Goal: Task Accomplishment & Management: Use online tool/utility

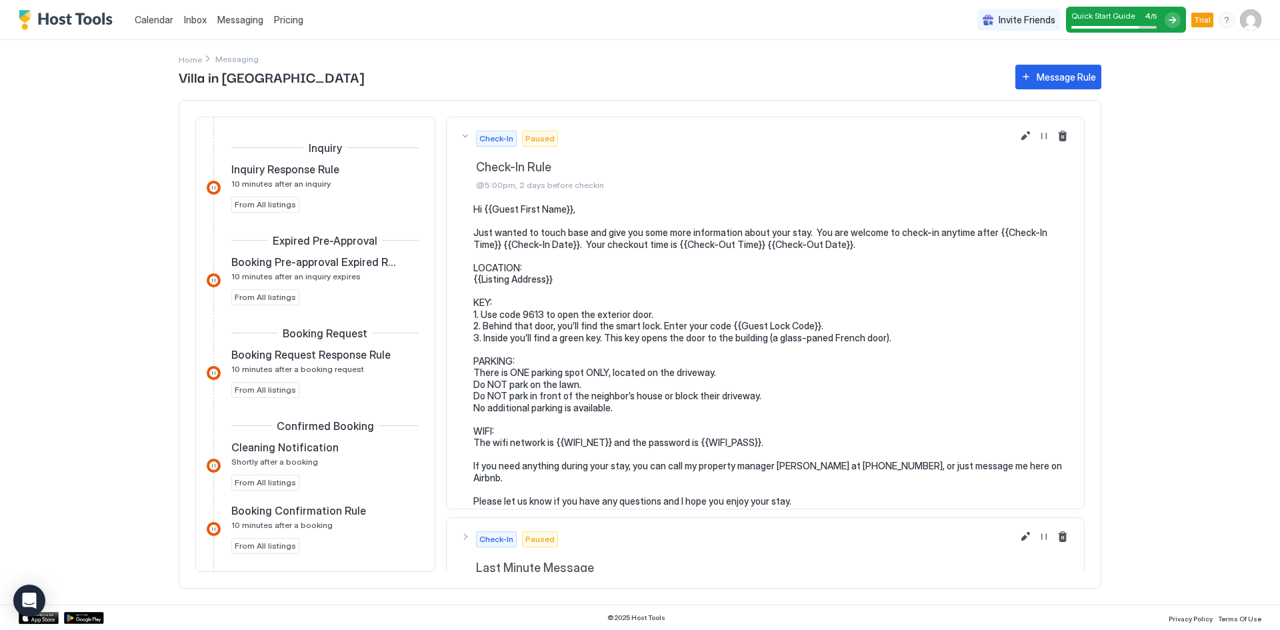
scroll to position [33, 0]
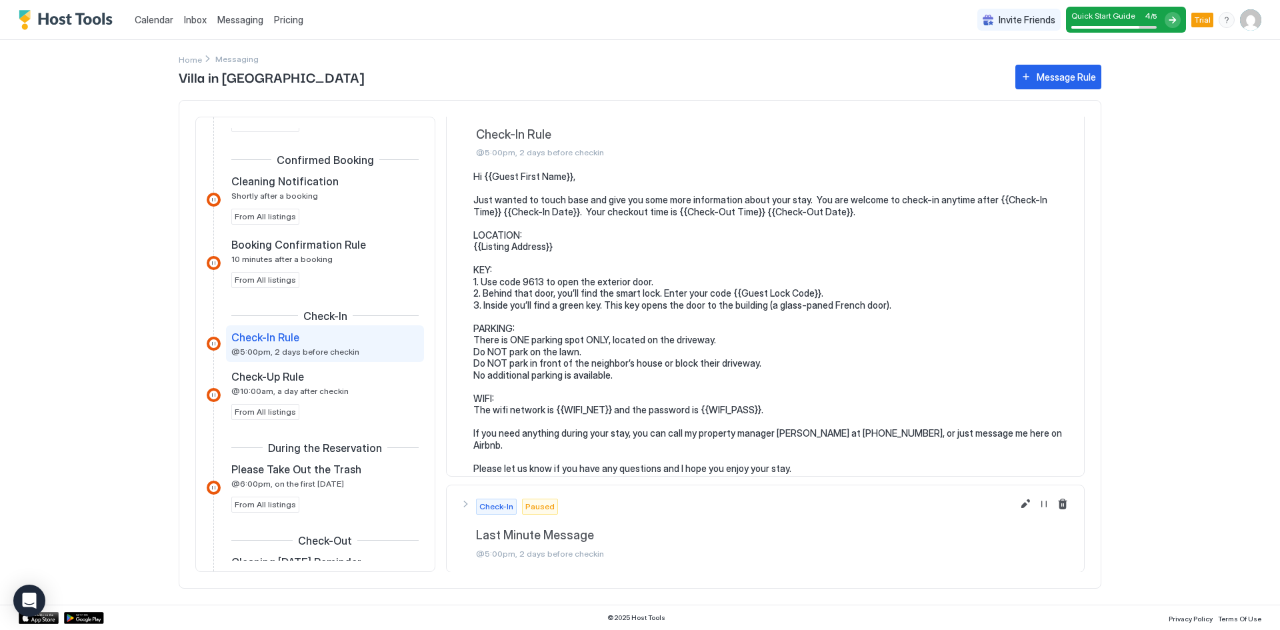
click at [79, 18] on img "Host Tools Logo" at bounding box center [69, 20] width 100 height 20
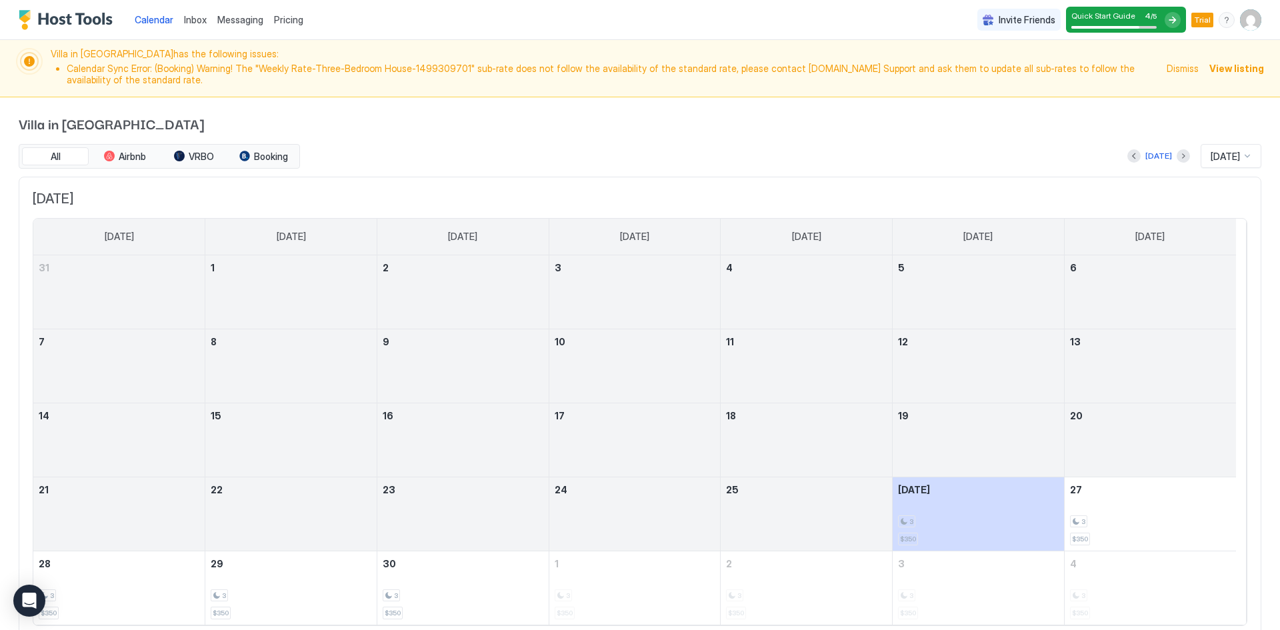
click at [223, 27] on div "Messaging" at bounding box center [240, 19] width 57 height 25
click at [232, 17] on span "Messaging" at bounding box center [240, 19] width 46 height 11
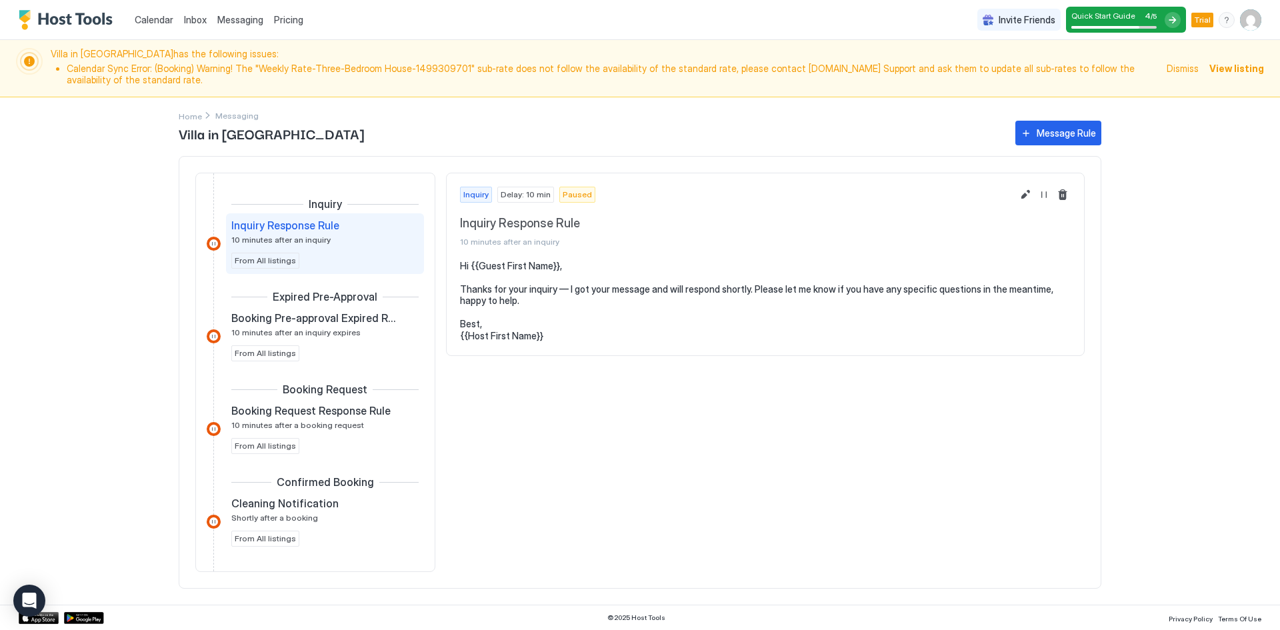
click at [192, 17] on span "Inbox" at bounding box center [195, 19] width 23 height 11
